Goal: Transaction & Acquisition: Purchase product/service

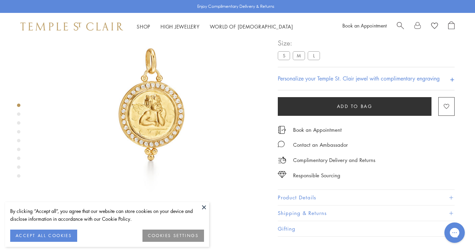
scroll to position [53, 0]
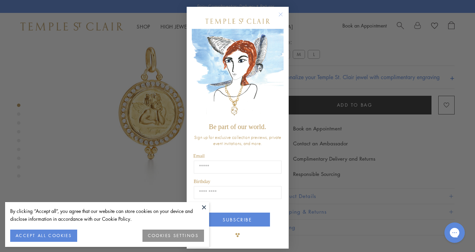
click at [285, 68] on form "Be part of our world. Sign up for exclusive collection previews, private event …" at bounding box center [238, 128] width 102 height 242
click at [281, 14] on circle "Close dialog" at bounding box center [281, 15] width 8 height 8
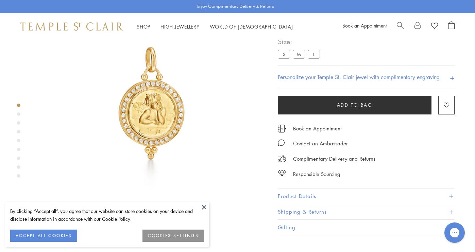
click at [284, 59] on label "S" at bounding box center [284, 54] width 12 height 9
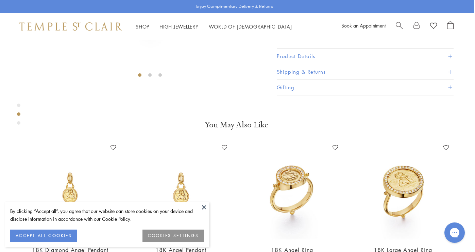
scroll to position [192, 1]
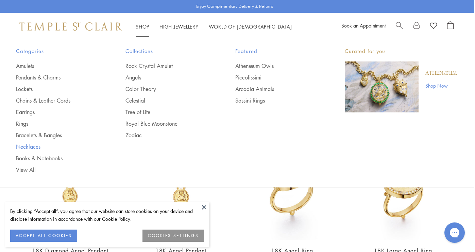
click at [30, 143] on link "Necklaces" at bounding box center [57, 146] width 82 height 7
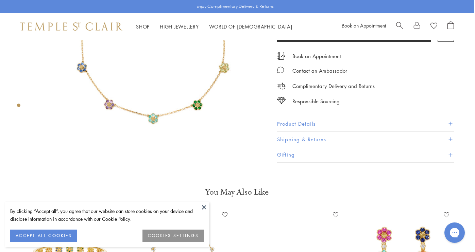
scroll to position [112, 1]
click at [207, 207] on button at bounding box center [204, 207] width 10 height 10
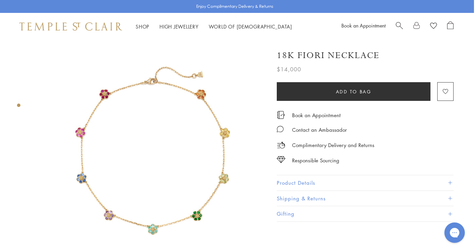
scroll to position [0, 1]
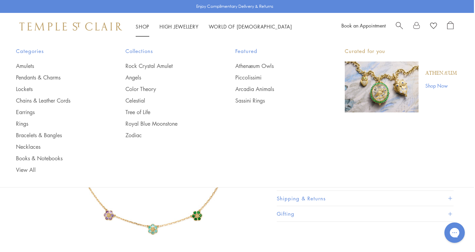
click at [144, 23] on li "Shop Shop Categories Amulets Pendants & Charms Lockets Chains & Leather Cords E…" at bounding box center [143, 26] width 14 height 9
click at [144, 66] on link "Rock Crystal Amulet" at bounding box center [167, 65] width 82 height 7
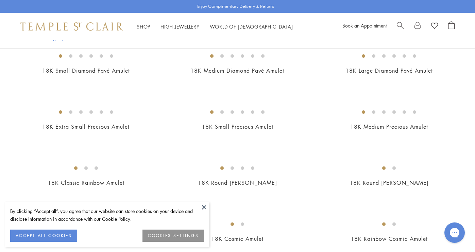
scroll to position [584, 0]
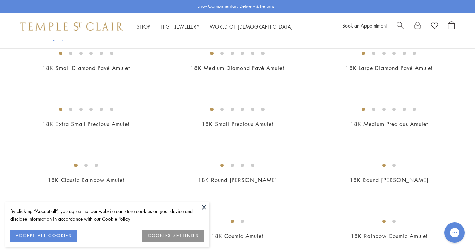
click at [205, 209] on button at bounding box center [204, 207] width 10 height 10
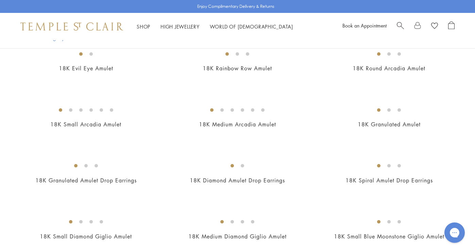
scroll to position [1144, 0]
click at [0, 0] on img at bounding box center [0, 0] width 0 height 0
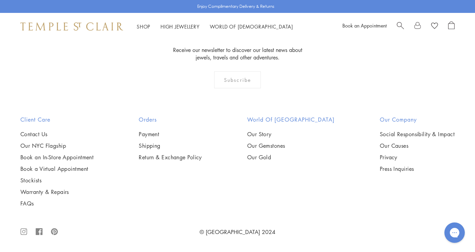
scroll to position [4071, 0]
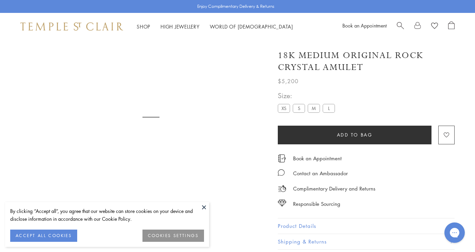
scroll to position [40, 0]
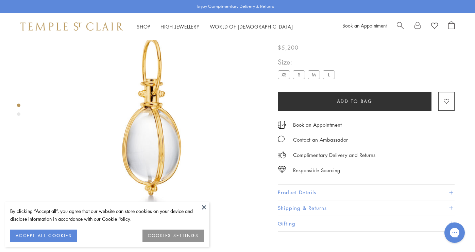
click at [281, 79] on label "XS" at bounding box center [284, 75] width 12 height 9
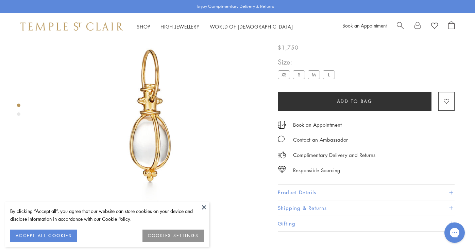
click at [296, 79] on label "S" at bounding box center [299, 75] width 12 height 9
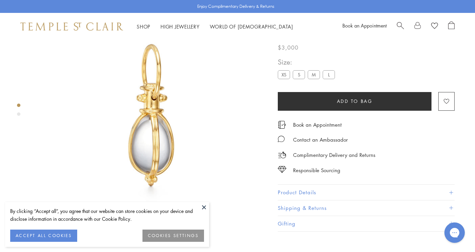
click at [313, 79] on label "M" at bounding box center [314, 75] width 12 height 9
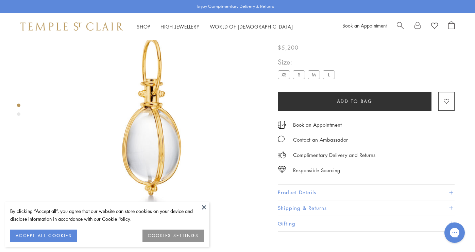
click at [299, 79] on label "S" at bounding box center [299, 75] width 12 height 9
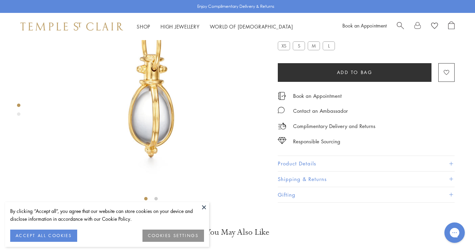
scroll to position [76, 0]
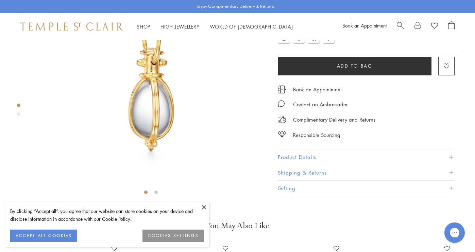
click at [453, 165] on button "Product Details" at bounding box center [366, 157] width 177 height 15
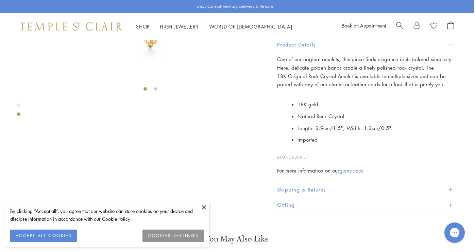
scroll to position [184, 1]
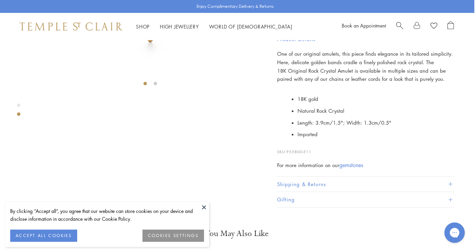
click at [202, 206] on button at bounding box center [204, 207] width 10 height 10
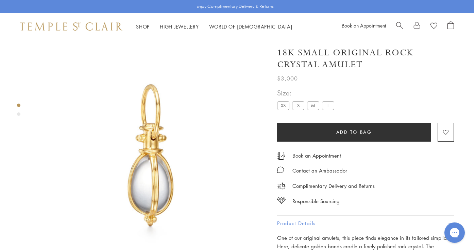
scroll to position [0, 1]
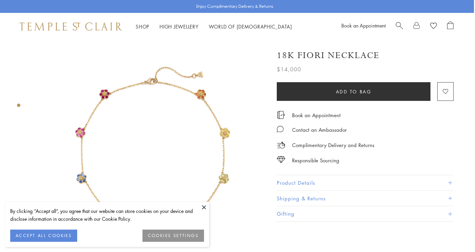
scroll to position [0, 1]
click at [204, 206] on button at bounding box center [204, 207] width 10 height 10
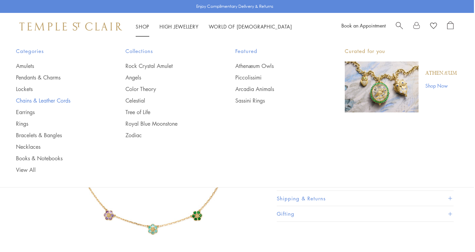
click at [64, 97] on link "Chains & Leather Cords" at bounding box center [57, 100] width 82 height 7
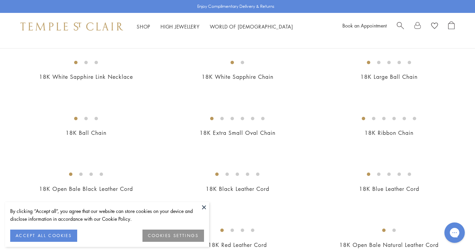
scroll to position [250, 0]
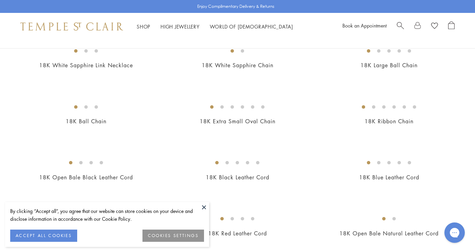
click at [0, 0] on img at bounding box center [0, 0] width 0 height 0
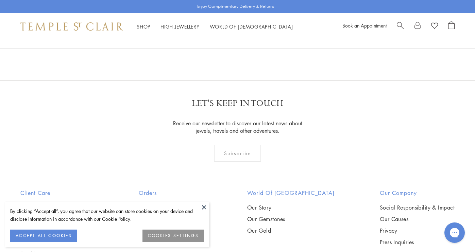
scroll to position [482, 0]
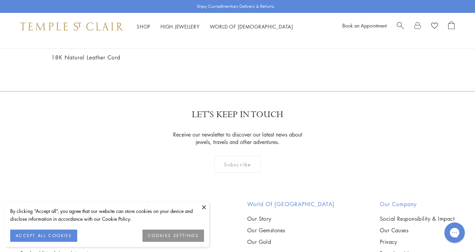
click at [0, 0] on img at bounding box center [0, 0] width 0 height 0
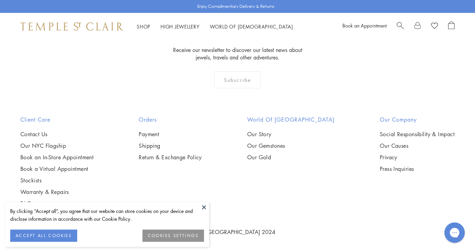
scroll to position [837, 0]
click at [204, 207] on button at bounding box center [204, 207] width 10 height 10
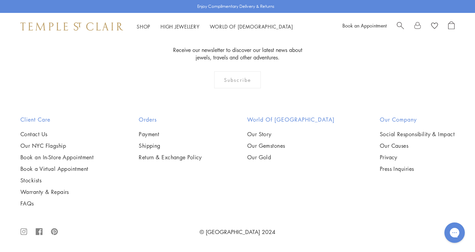
scroll to position [1196, 0]
click at [0, 0] on img at bounding box center [0, 0] width 0 height 0
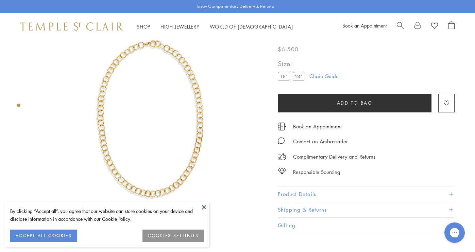
click at [301, 79] on label "24"" at bounding box center [299, 76] width 12 height 9
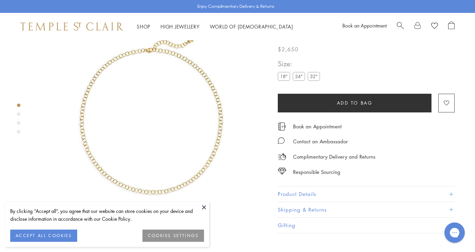
click at [298, 79] on label "24"" at bounding box center [299, 76] width 12 height 9
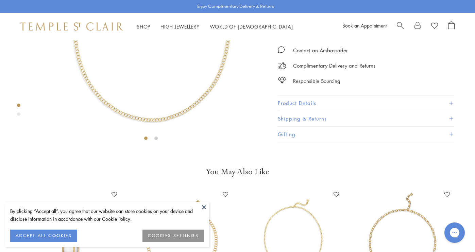
scroll to position [132, 0]
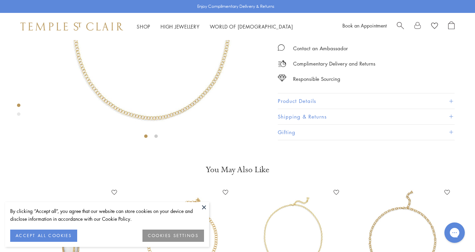
click at [201, 205] on button at bounding box center [204, 207] width 10 height 10
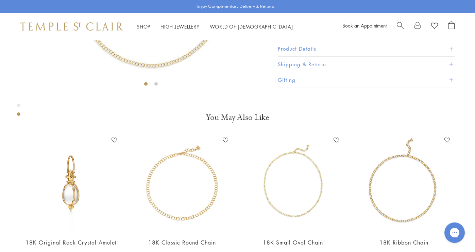
scroll to position [184, 0]
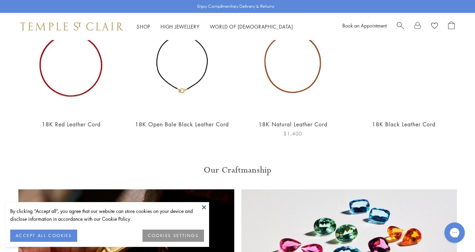
scroll to position [305, 0]
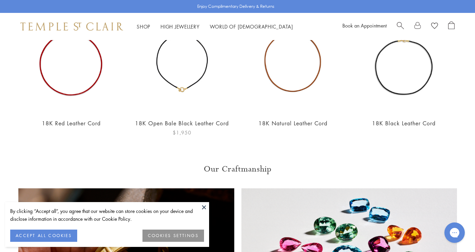
click at [198, 120] on h2 "18K Open Bale Black Leather Cord" at bounding box center [181, 124] width 97 height 8
click at [194, 123] on link "18K Open Bale Black Leather Cord" at bounding box center [182, 123] width 94 height 7
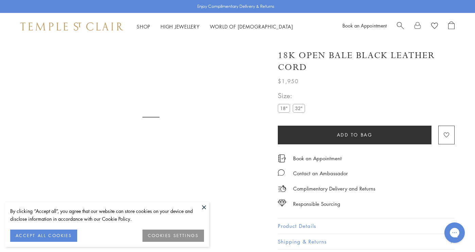
scroll to position [40, 0]
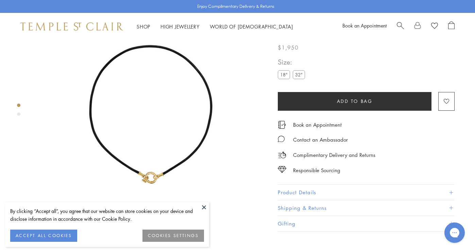
click at [298, 79] on label "32"" at bounding box center [299, 75] width 12 height 9
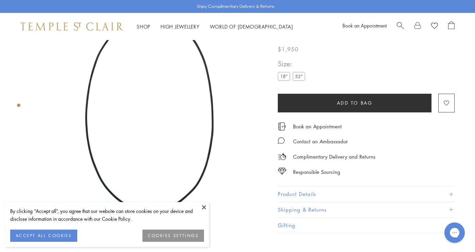
click at [301, 79] on label "32"" at bounding box center [299, 76] width 12 height 9
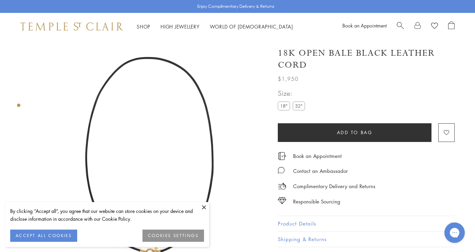
click at [283, 104] on label "18"" at bounding box center [284, 106] width 12 height 9
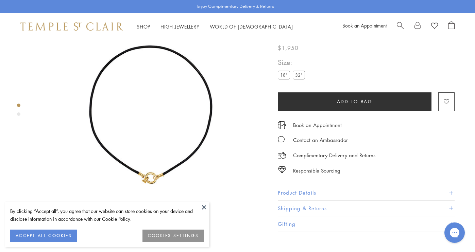
scroll to position [40, 0]
click at [299, 79] on label "32"" at bounding box center [299, 75] width 12 height 9
